Goal: Task Accomplishment & Management: Use online tool/utility

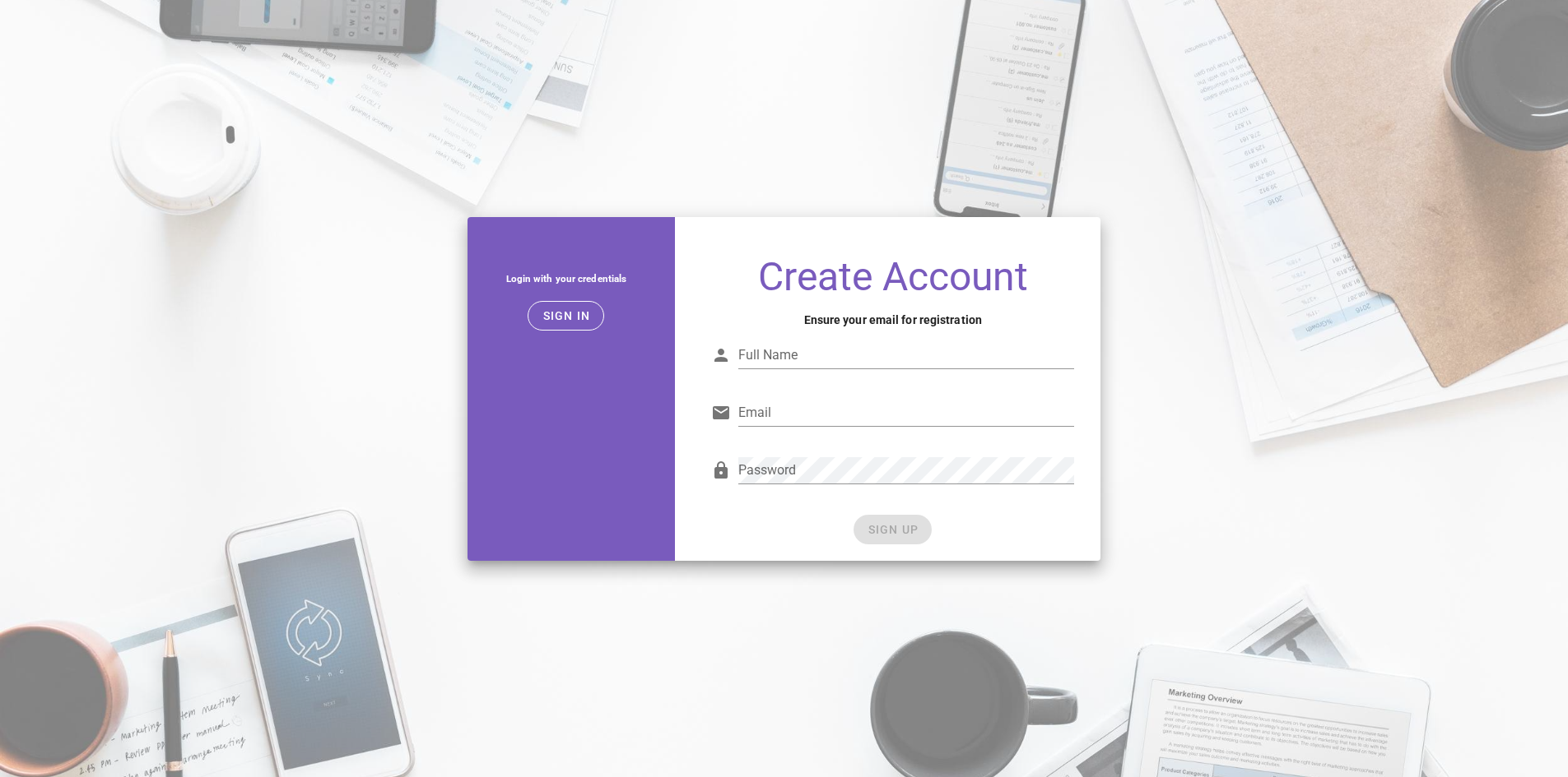
click at [823, 359] on input "Full Name" at bounding box center [905, 355] width 335 height 26
click at [843, 352] on input "Alejandro Torress" at bounding box center [905, 355] width 335 height 26
type input "Alejandro Torres"
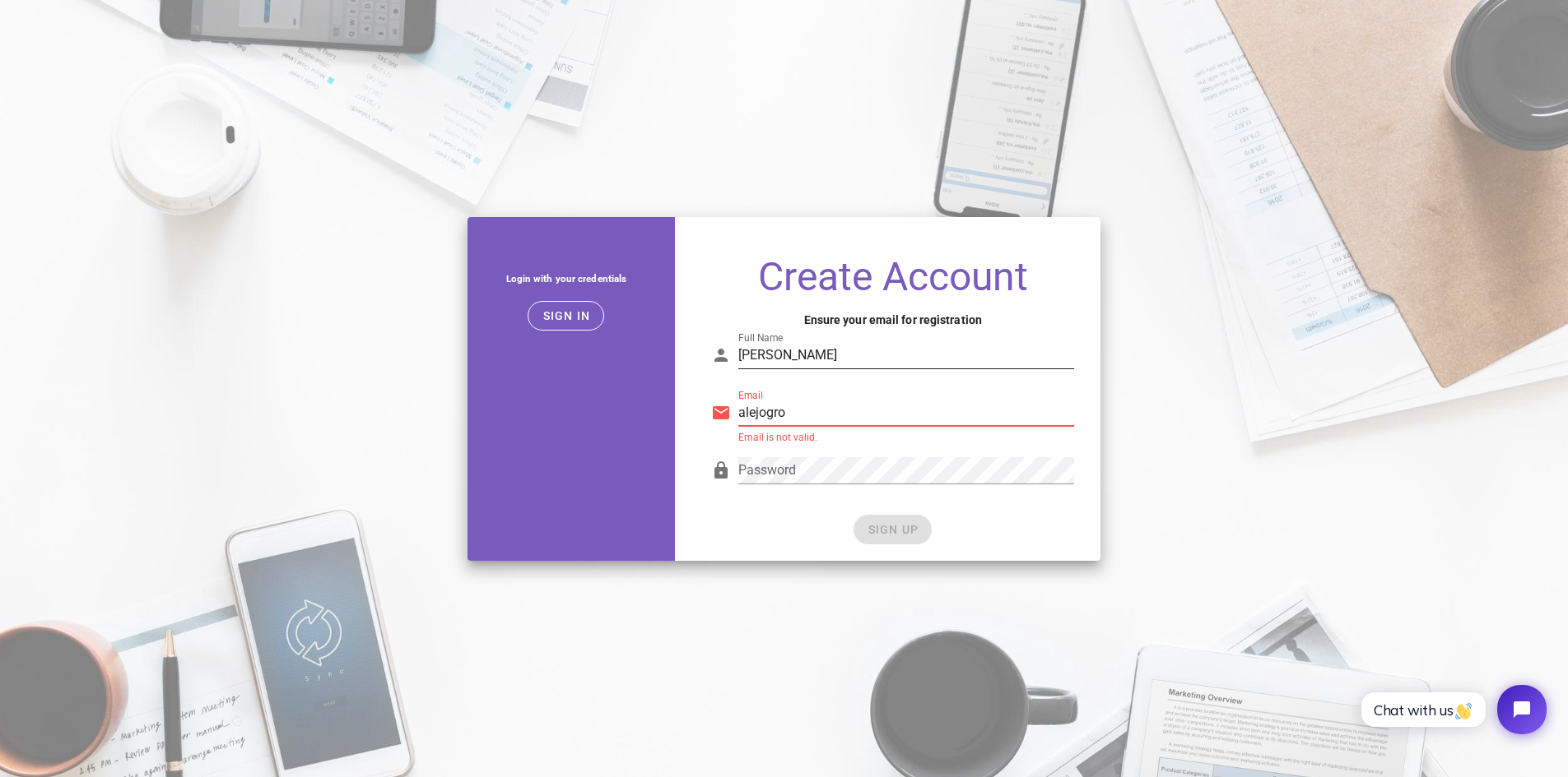
type input "alejogrowthpartner@gmail.com"
click at [889, 528] on span "SIGN UP" at bounding box center [892, 529] width 52 height 13
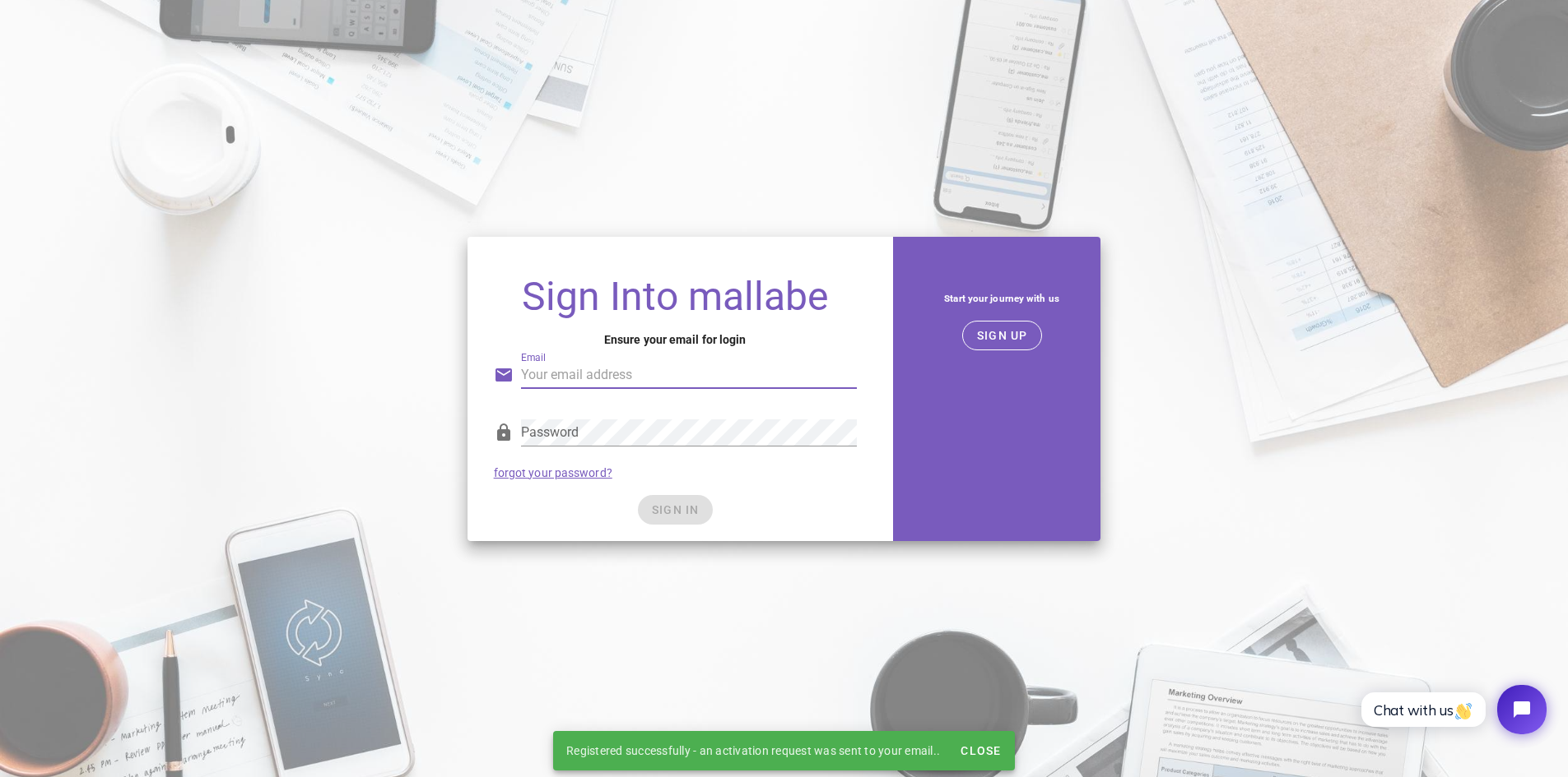
click at [722, 376] on input "Email" at bounding box center [688, 375] width 335 height 26
type input "alejogrowthpartner@gmail.com"
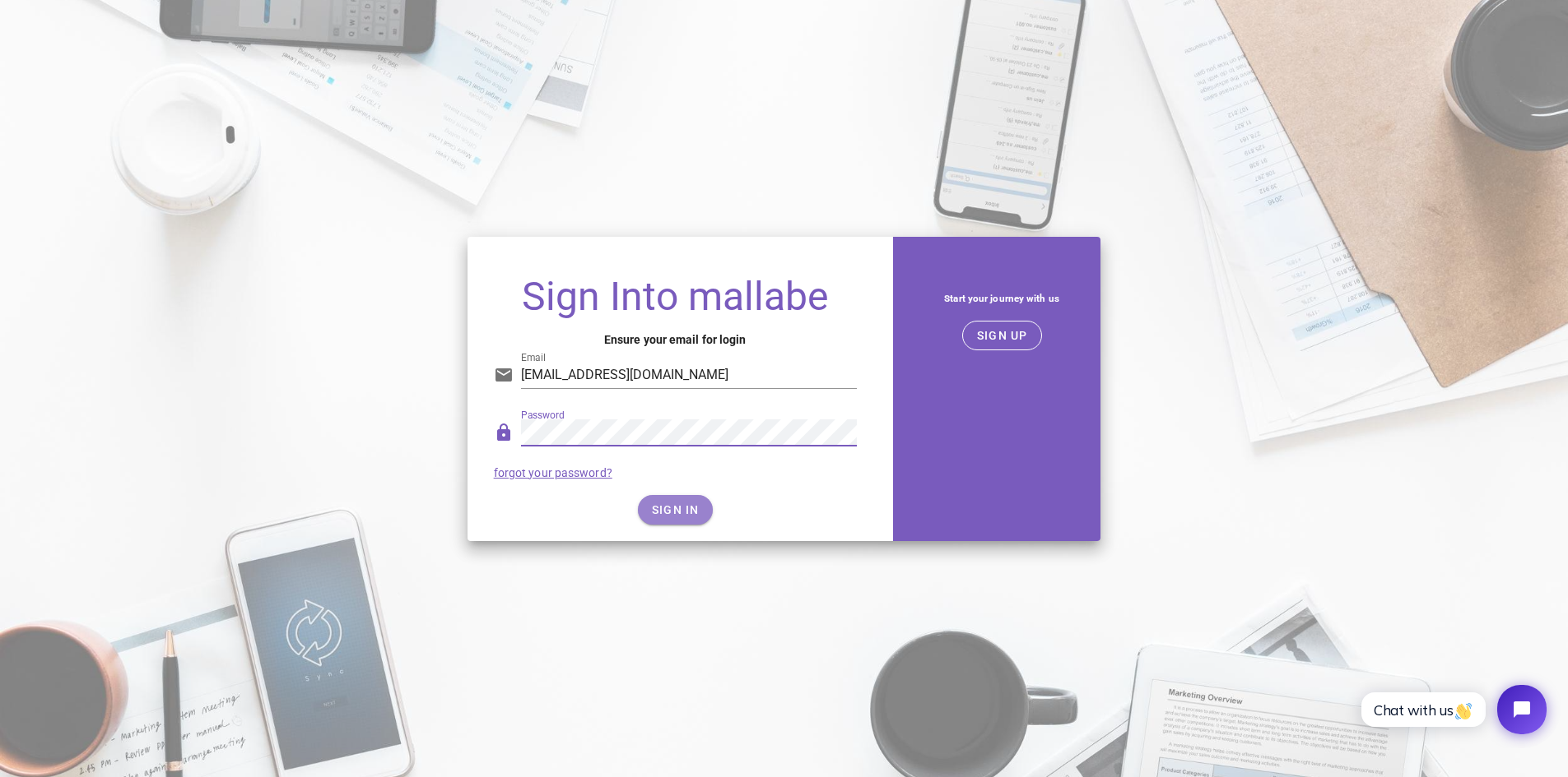
click at [690, 514] on span "SIGN IN" at bounding box center [674, 509] width 48 height 13
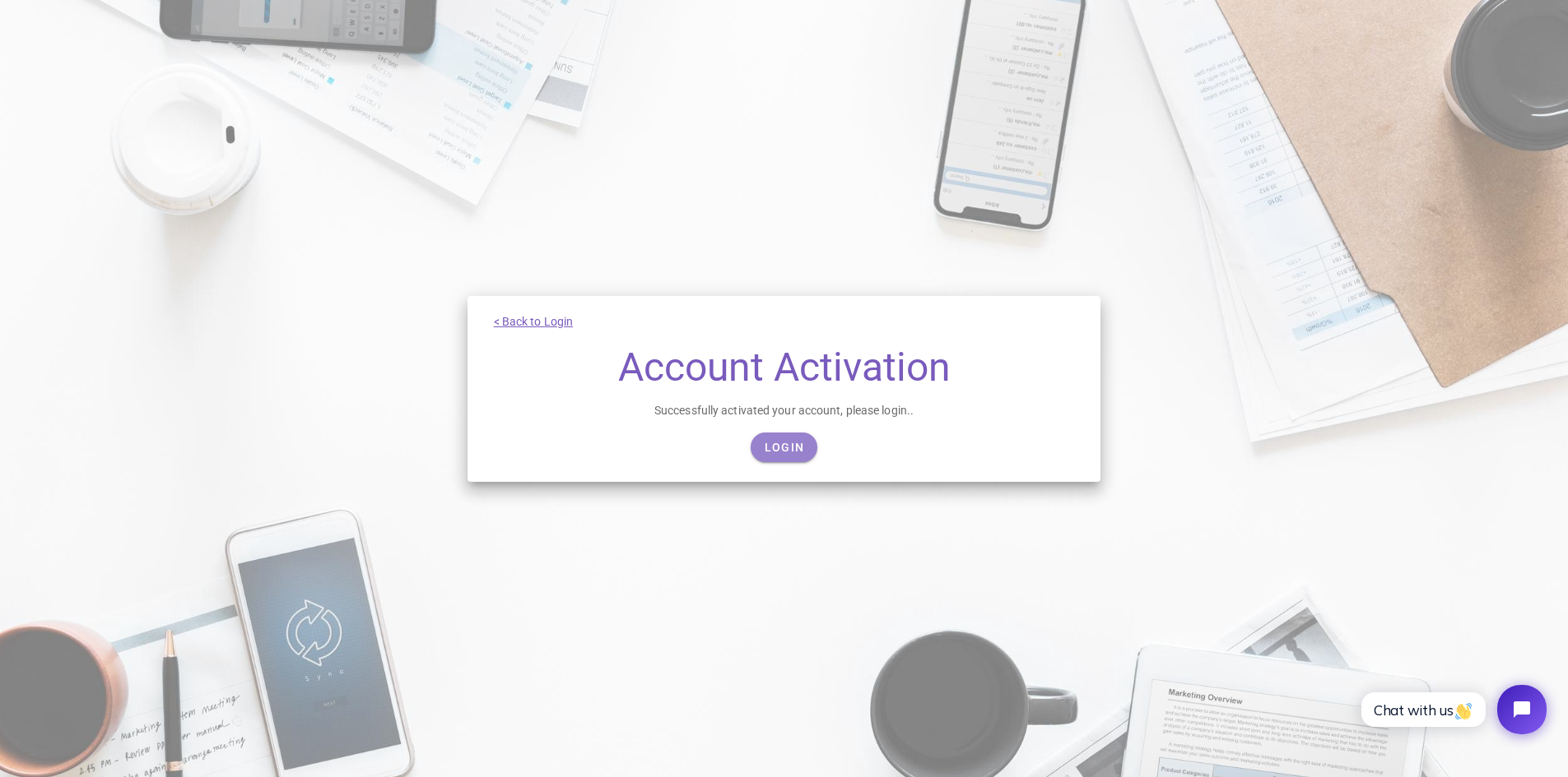
click at [801, 438] on link "Login" at bounding box center [784, 447] width 67 height 30
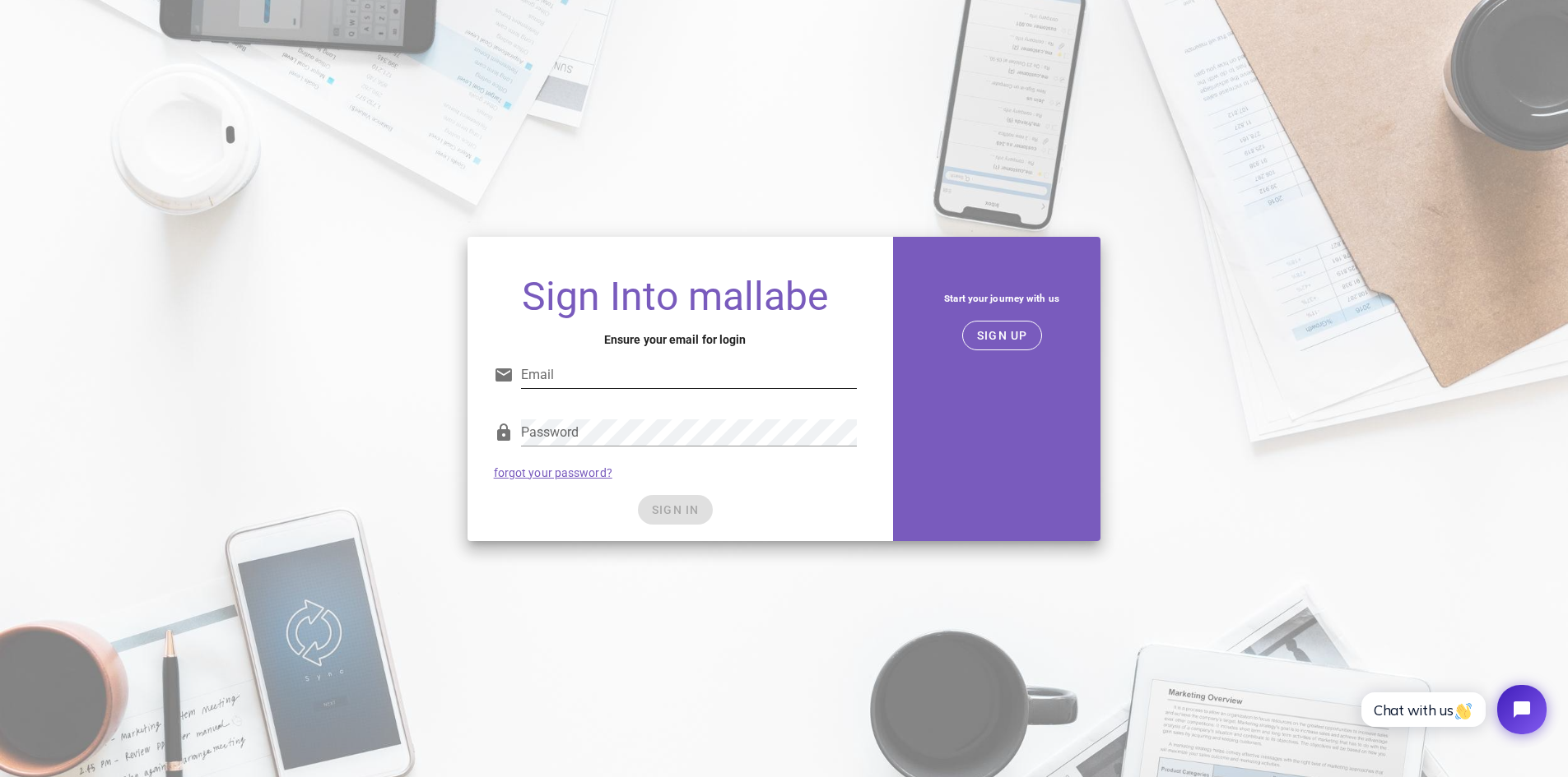
click at [624, 368] on input "Email" at bounding box center [688, 375] width 335 height 26
type input "alejogrowthpartner@gmail.com"
click at [673, 525] on div "Sign Into mallabe Ensure your email for login Email alejogrowthpartner@gmail.co…" at bounding box center [675, 402] width 416 height 278
click at [688, 509] on span "SIGN IN" at bounding box center [674, 509] width 48 height 13
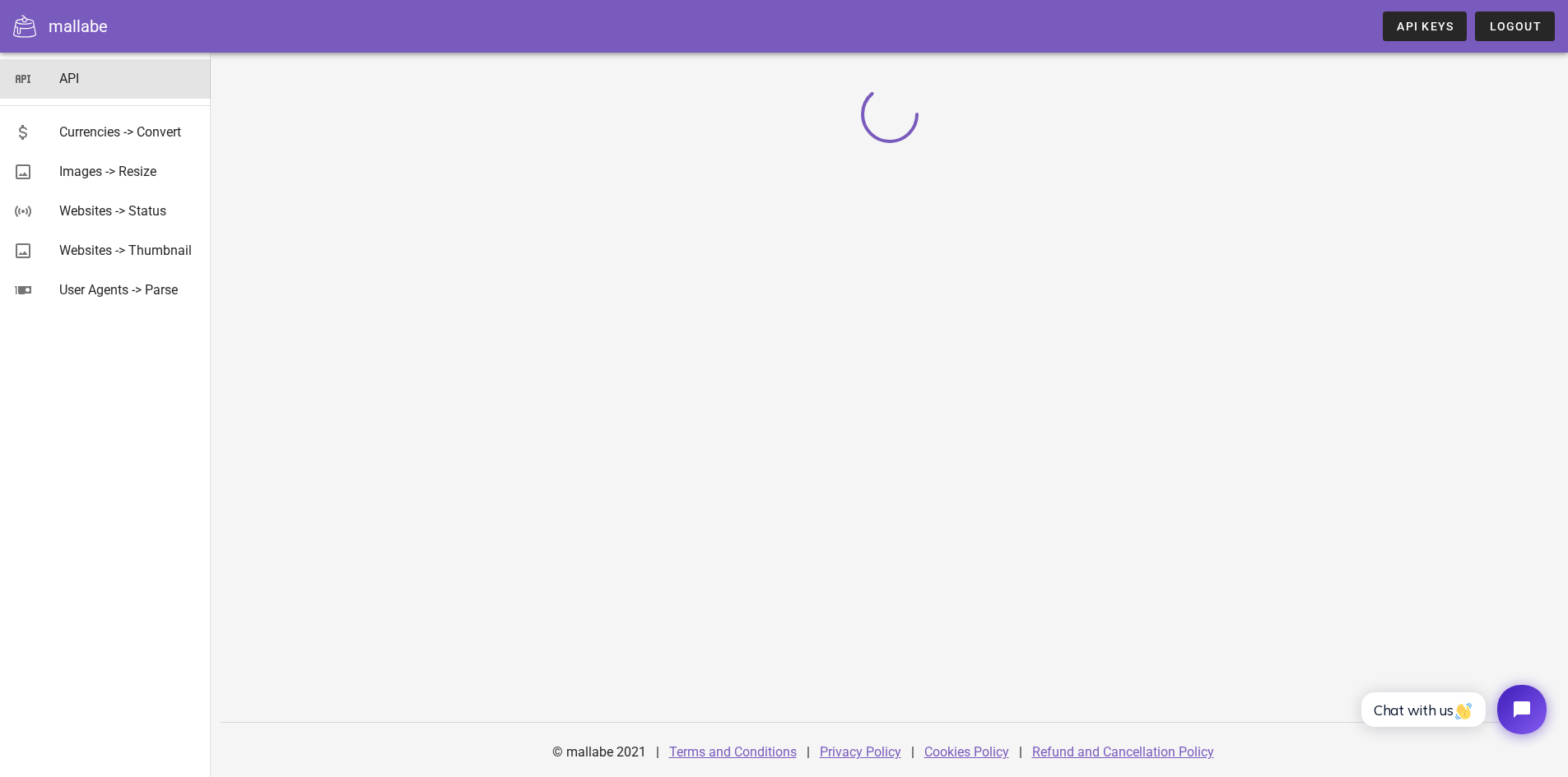
click at [69, 89] on div "API" at bounding box center [129, 79] width 138 height 35
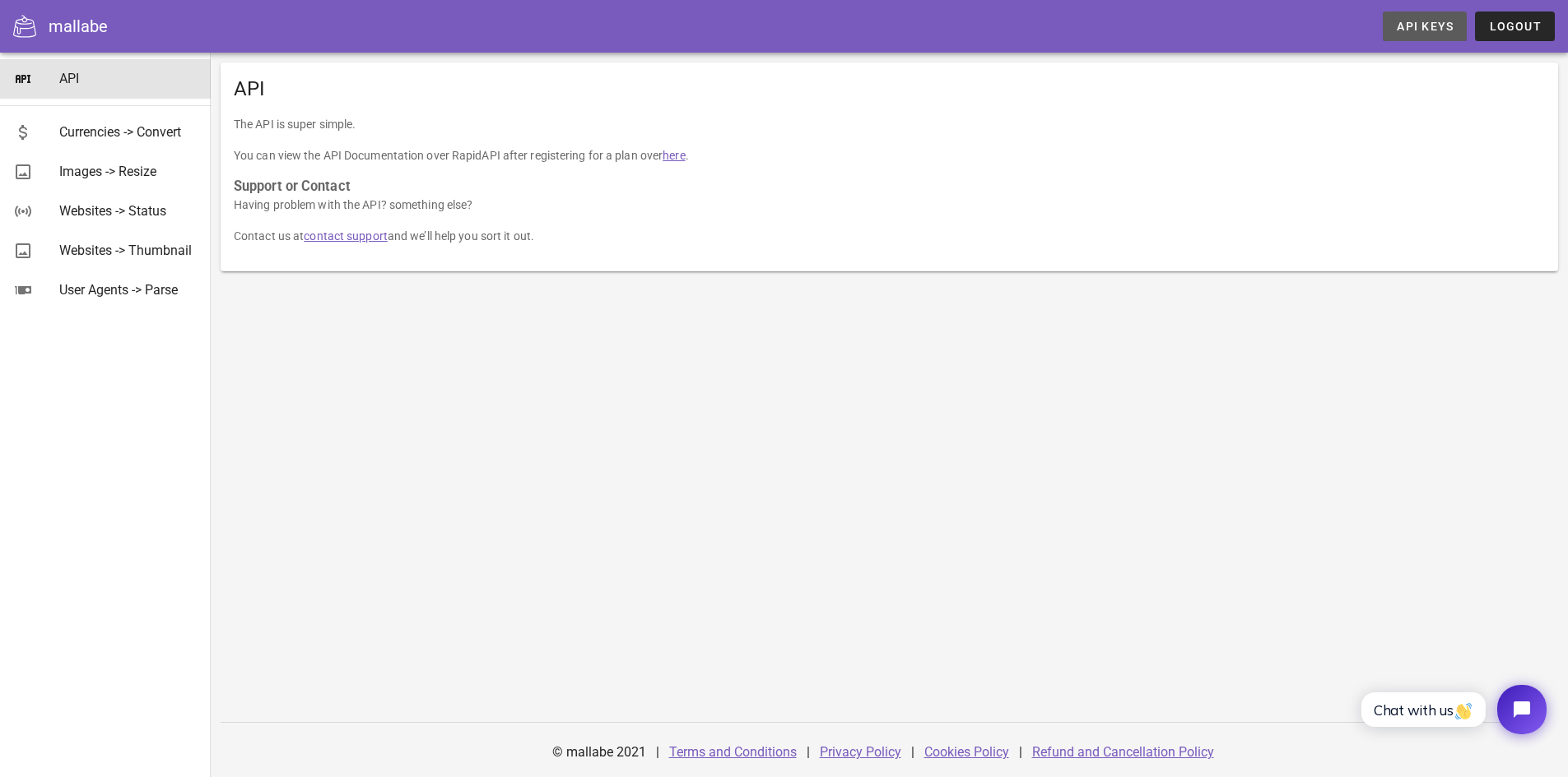
click at [1433, 14] on link "API Keys" at bounding box center [1424, 26] width 84 height 30
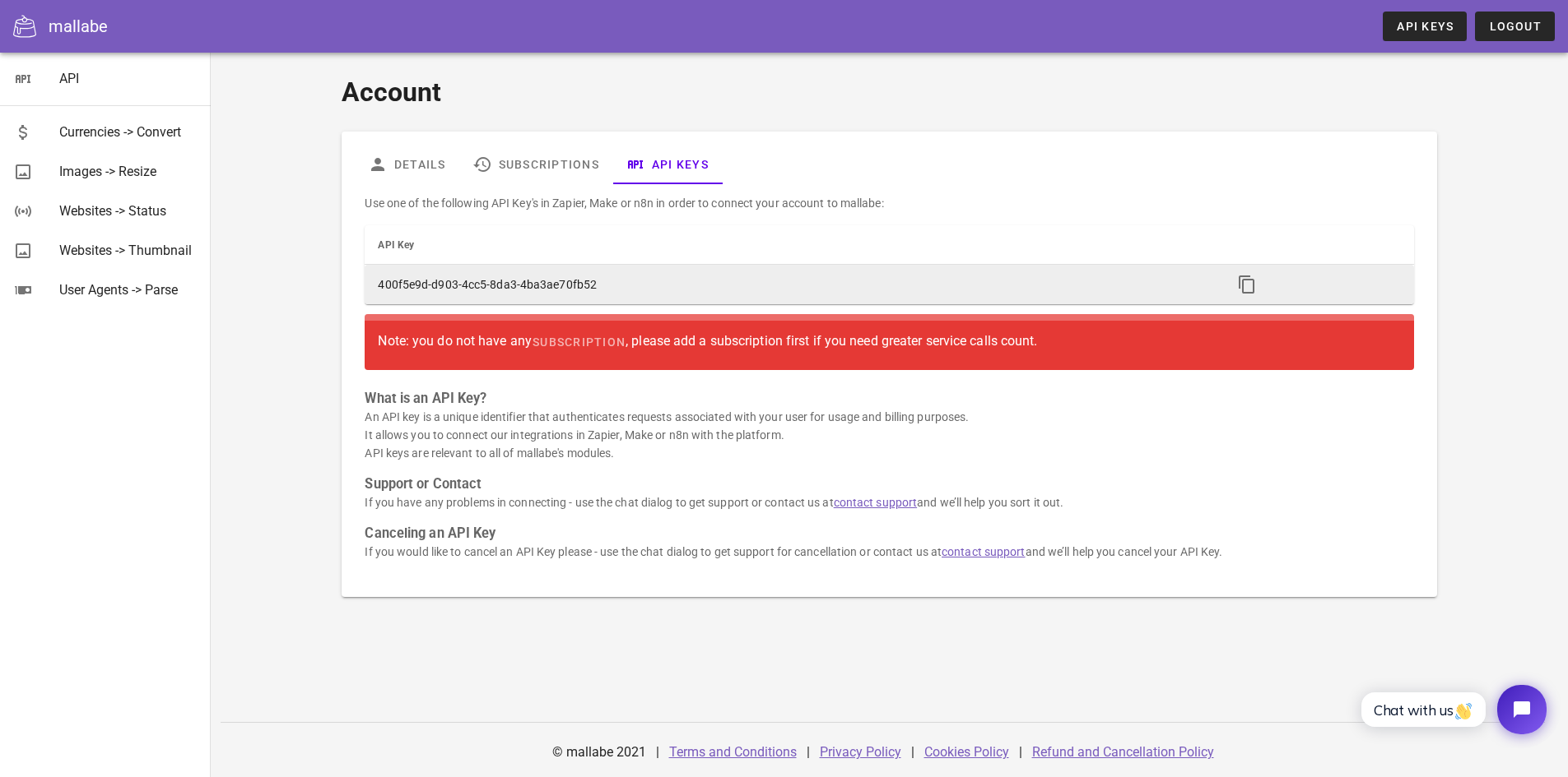
click at [588, 283] on td "400f5e9d-d903-4cc5-8da3-4ba3ae70fb52" at bounding box center [791, 284] width 854 height 39
click at [1247, 276] on icon "button" at bounding box center [1247, 284] width 20 height 20
copy table "API Key"
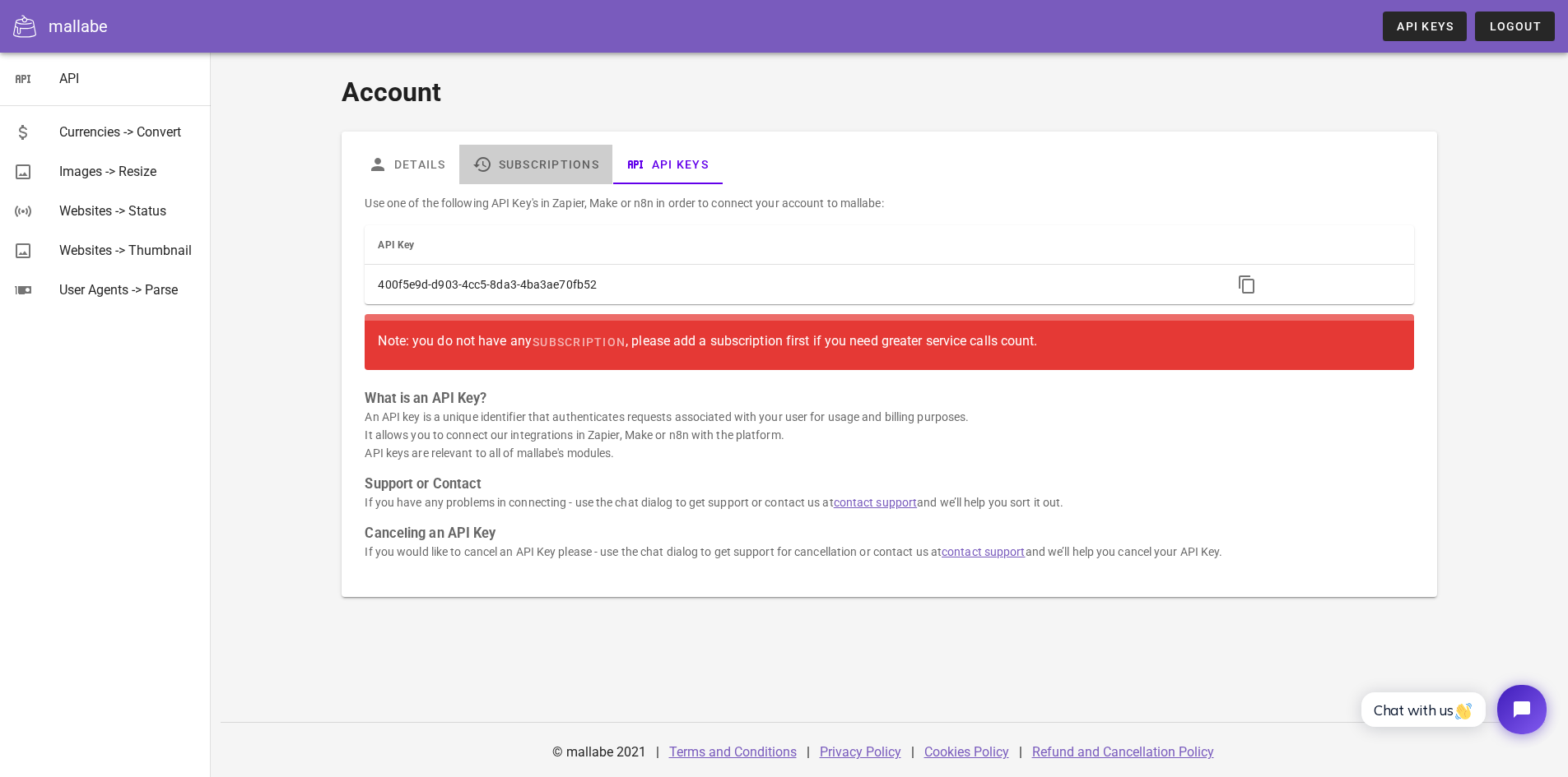
click at [574, 175] on link "Subscriptions" at bounding box center [535, 164] width 153 height 39
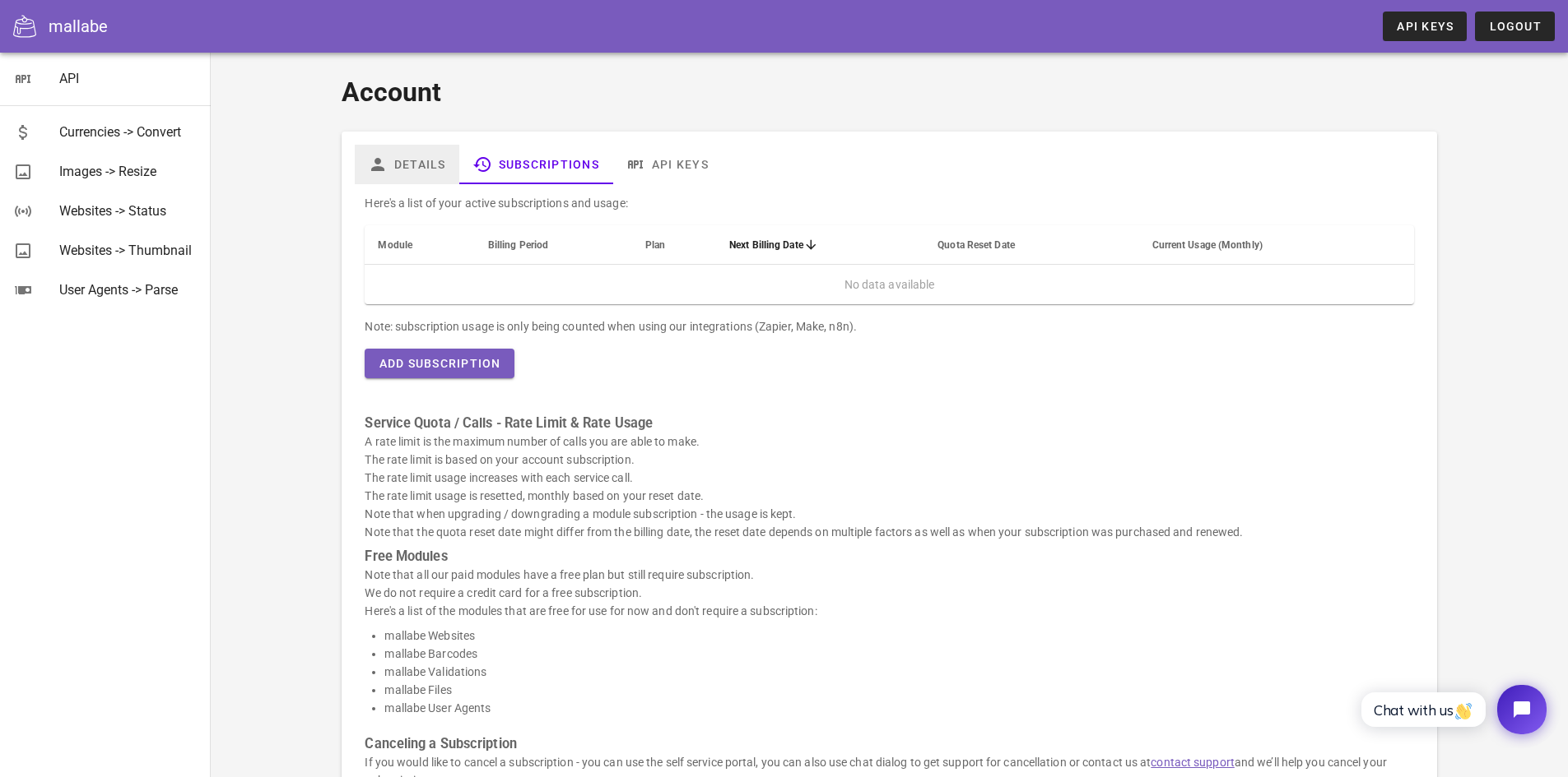
click at [397, 175] on link "Details" at bounding box center [406, 164] width 104 height 39
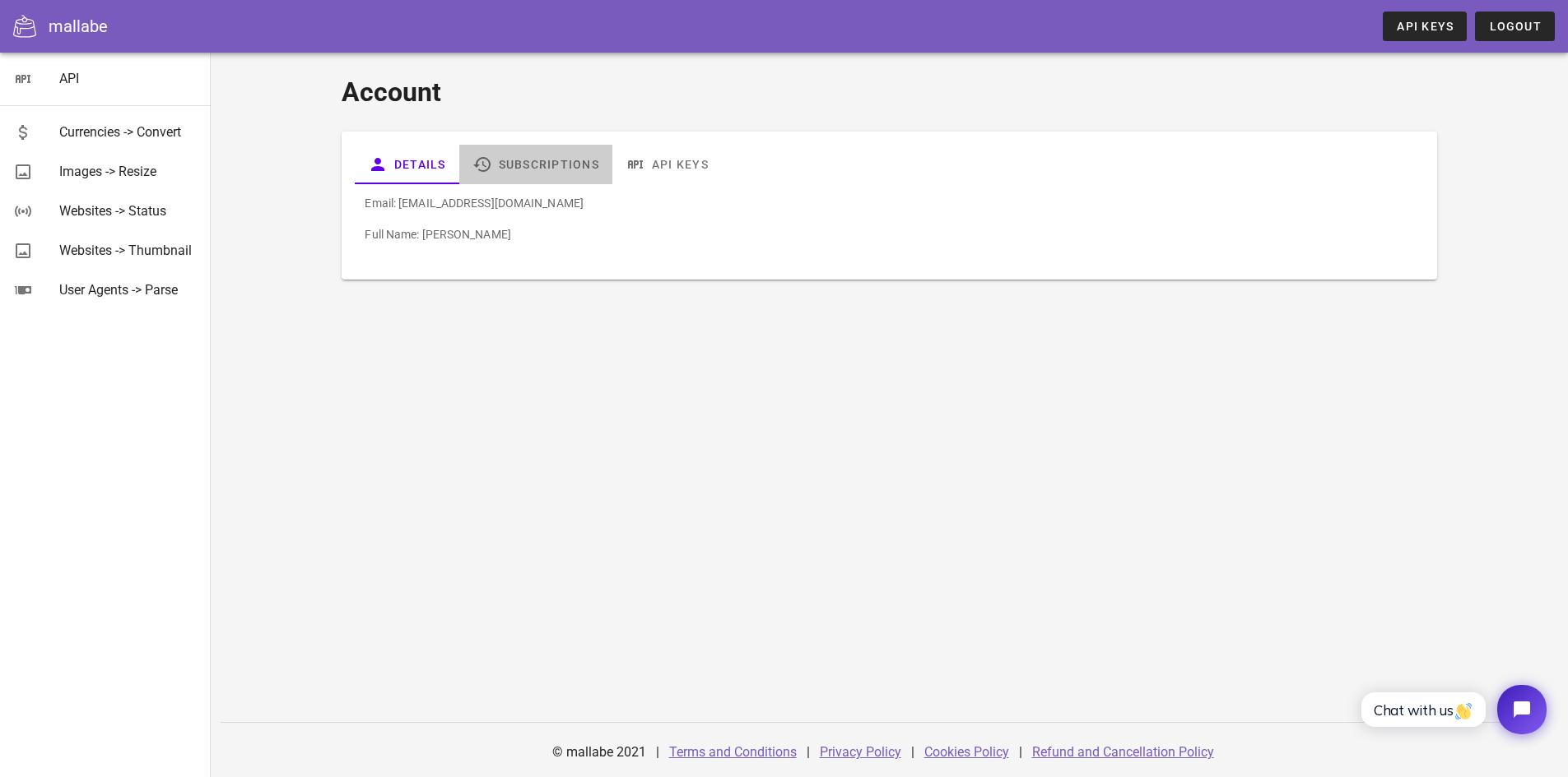
click at [496, 174] on link "Subscriptions" at bounding box center [535, 164] width 153 height 39
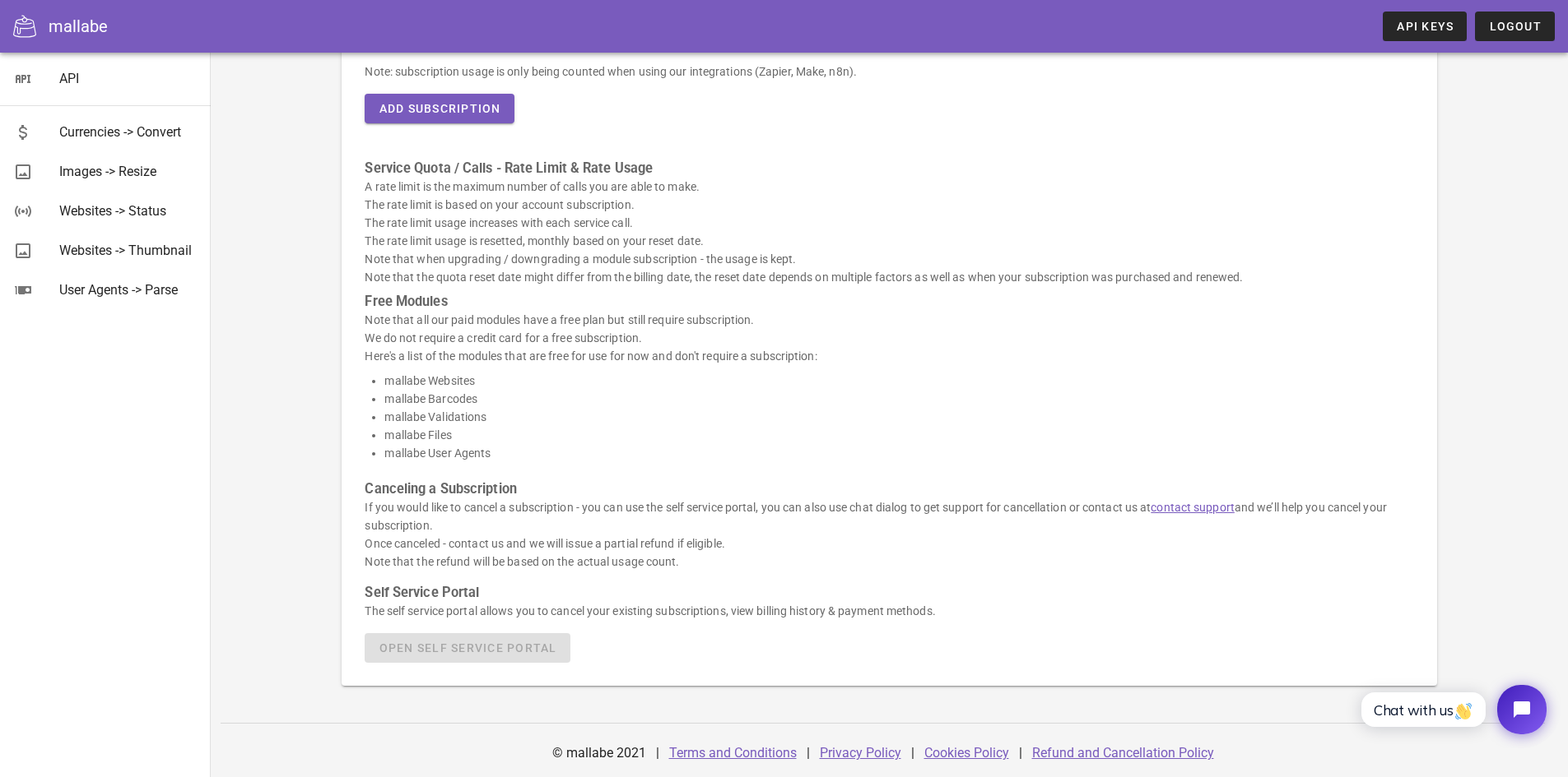
scroll to position [256, 0]
click at [466, 420] on li "mallabe Validations" at bounding box center [898, 416] width 1029 height 18
click at [617, 407] on li "mallabe Validations" at bounding box center [898, 416] width 1029 height 18
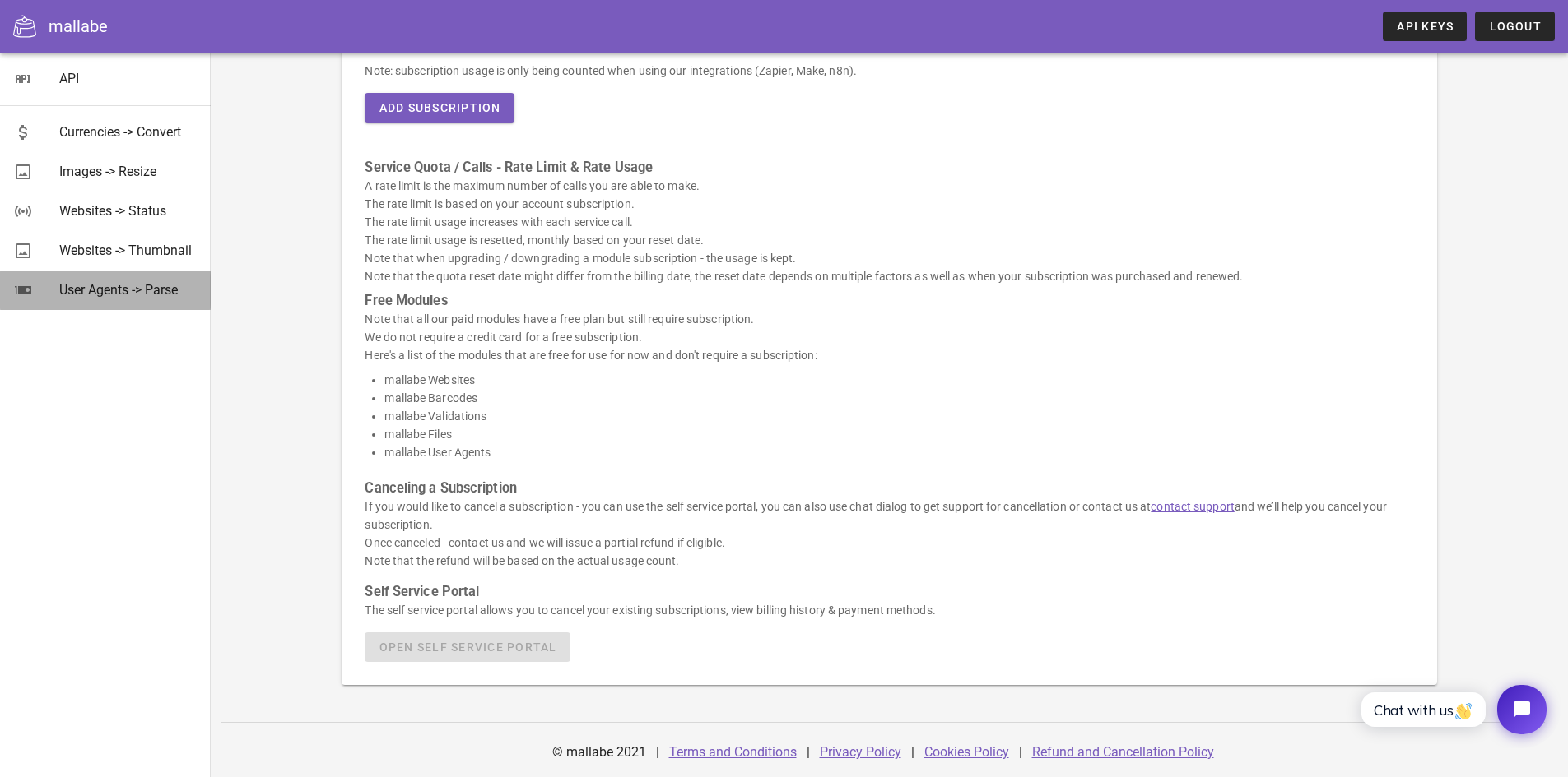
click at [116, 283] on div "User Agents -> Parse" at bounding box center [129, 290] width 138 height 16
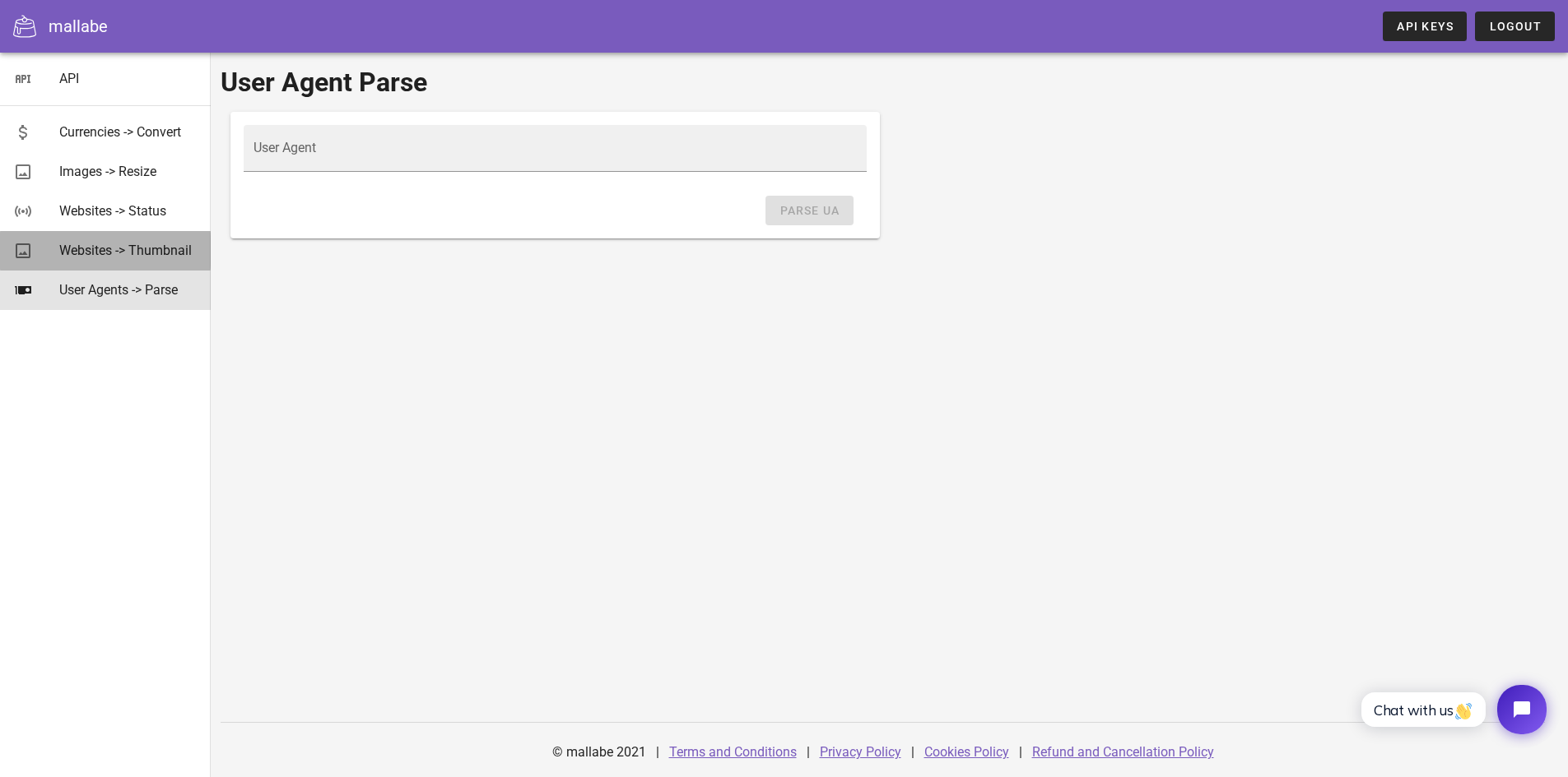
click at [130, 264] on div "Websites -> Thumbnail" at bounding box center [129, 250] width 138 height 35
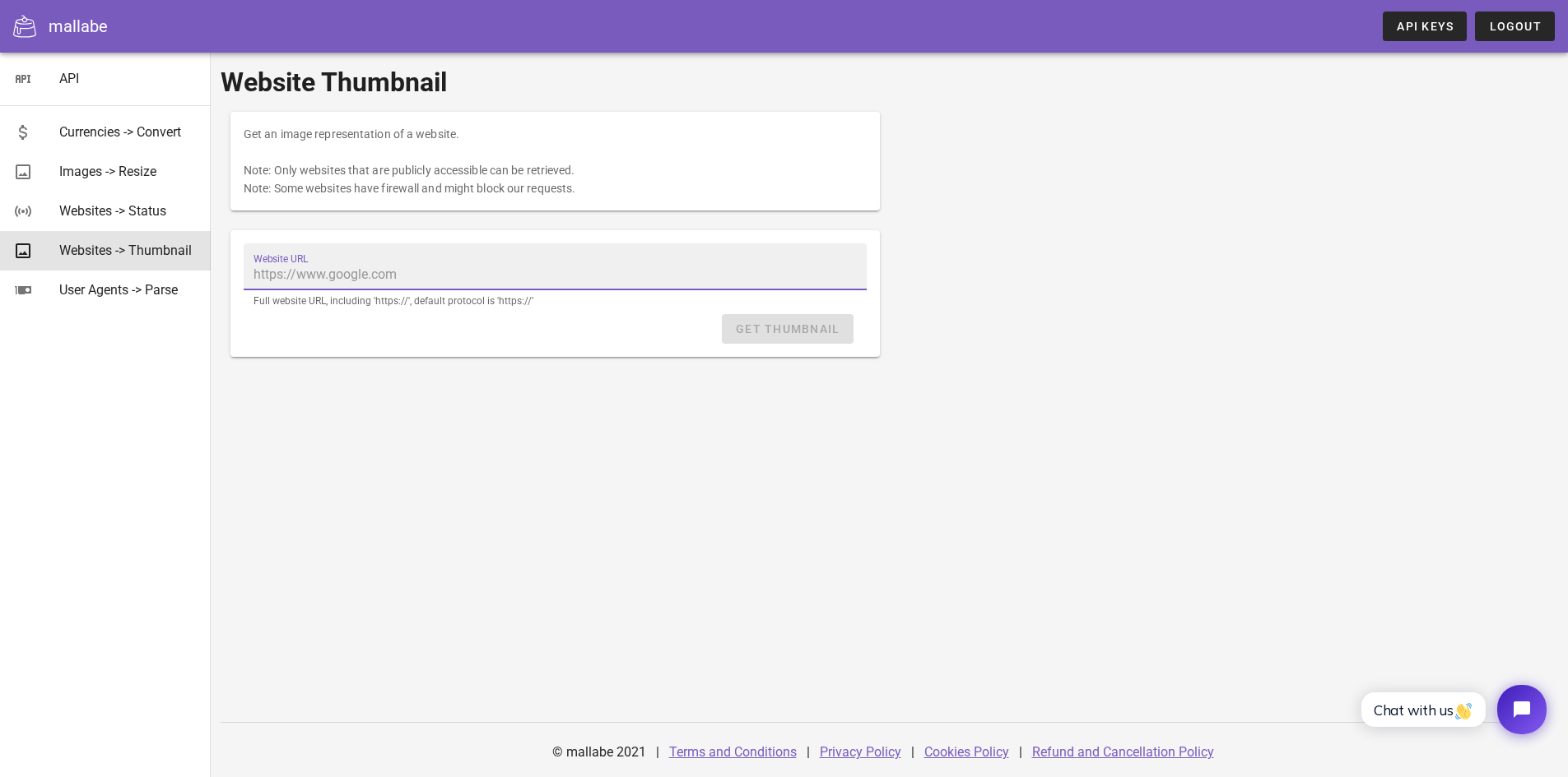
click at [500, 264] on input "Website URL" at bounding box center [554, 275] width 603 height 26
click at [169, 206] on div "Websites -> Status" at bounding box center [129, 211] width 138 height 16
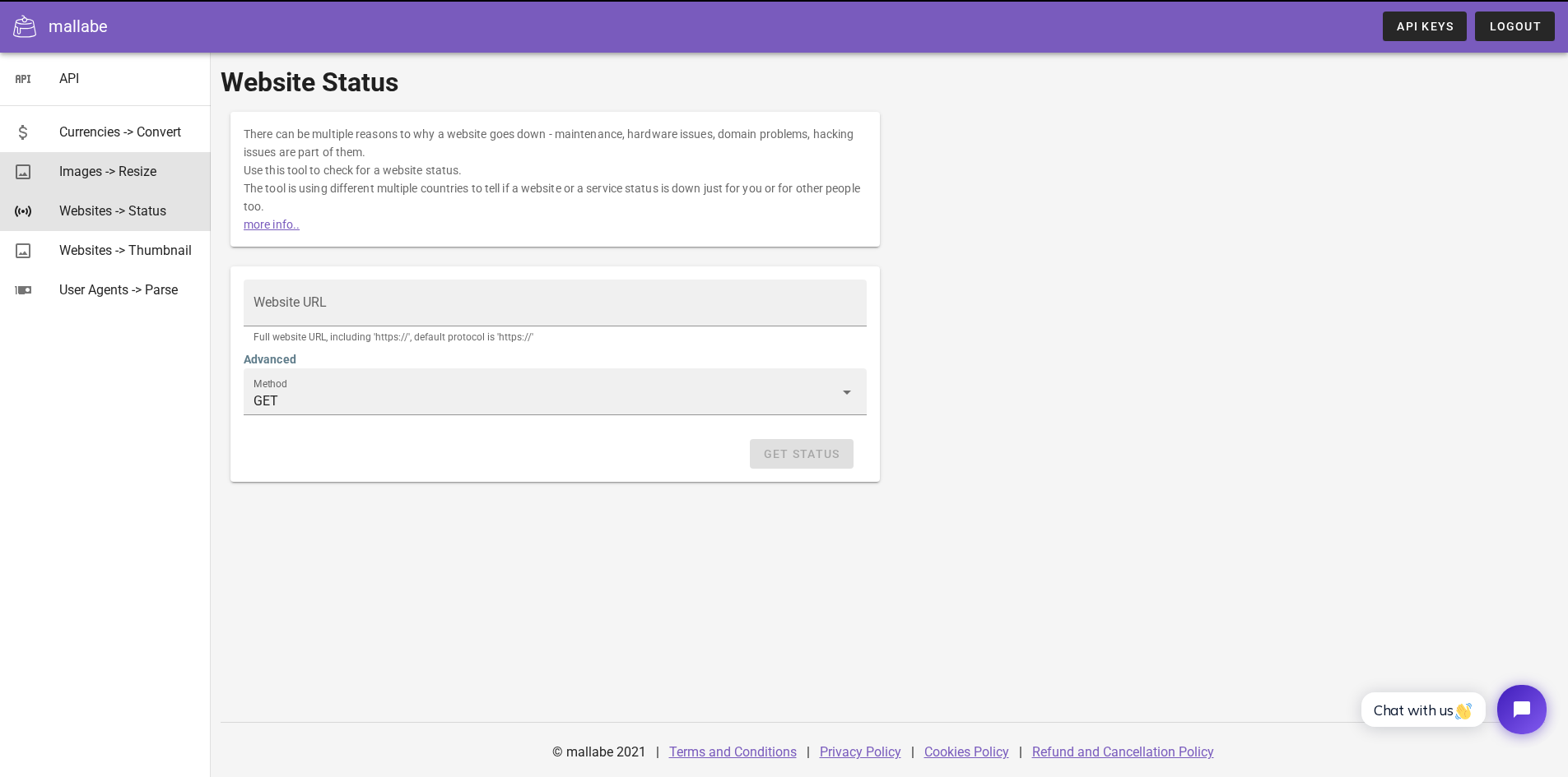
click at [157, 172] on div "Images -> Resize" at bounding box center [129, 172] width 138 height 16
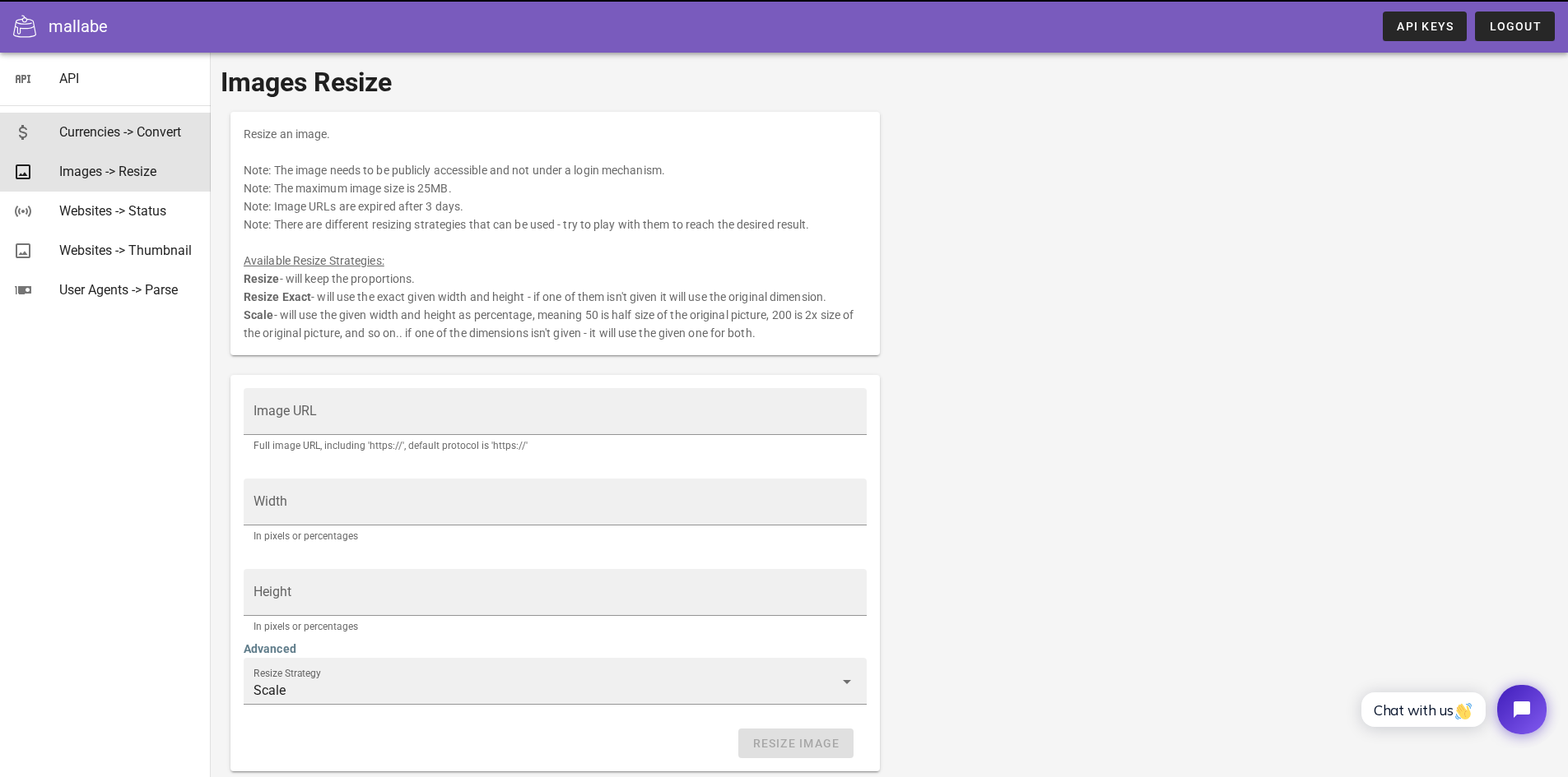
click at [158, 136] on div "Currencies -> Convert" at bounding box center [129, 132] width 138 height 16
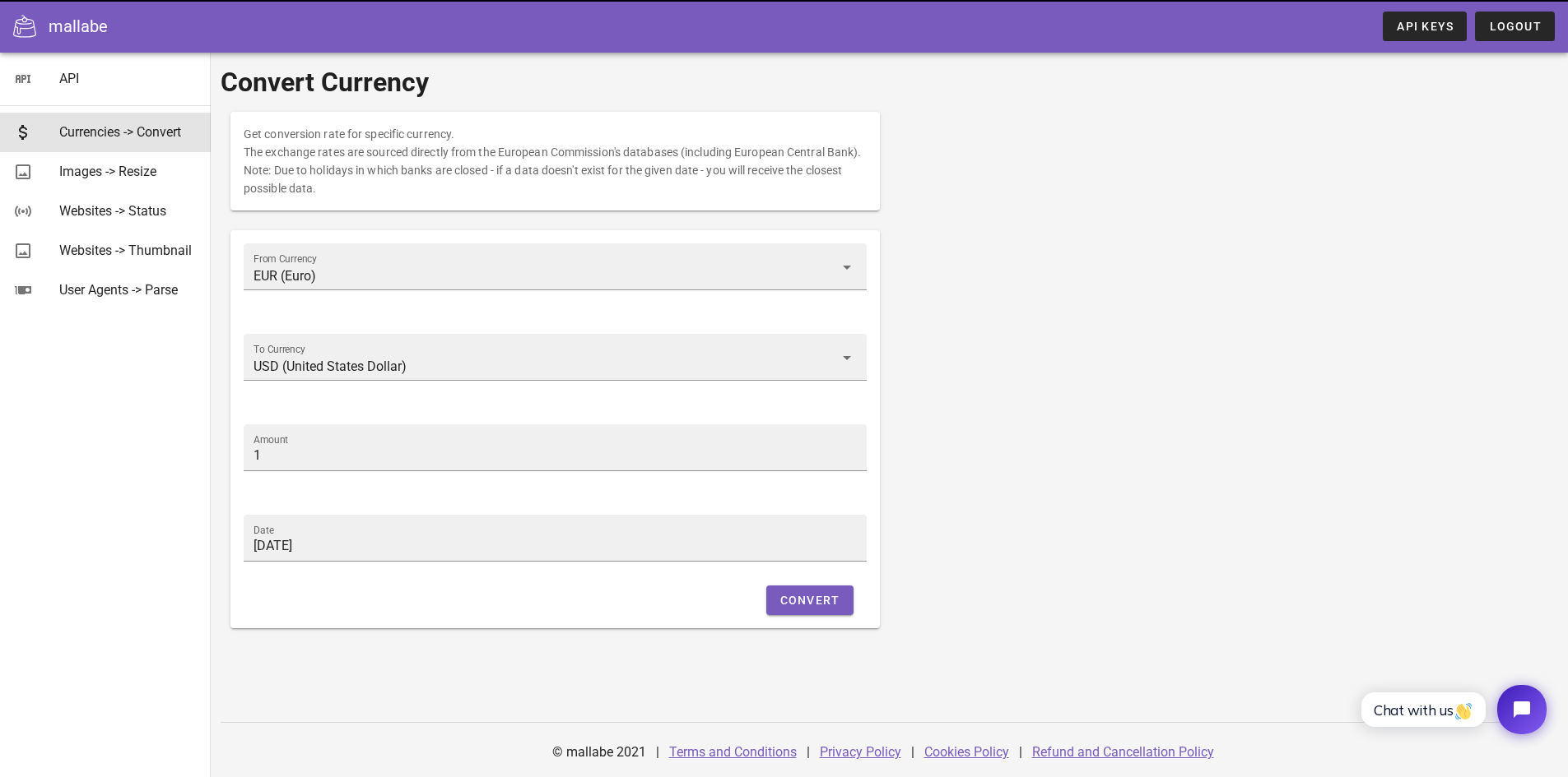
click at [70, 32] on div "mallabe" at bounding box center [78, 26] width 60 height 24
